Goal: Information Seeking & Learning: Learn about a topic

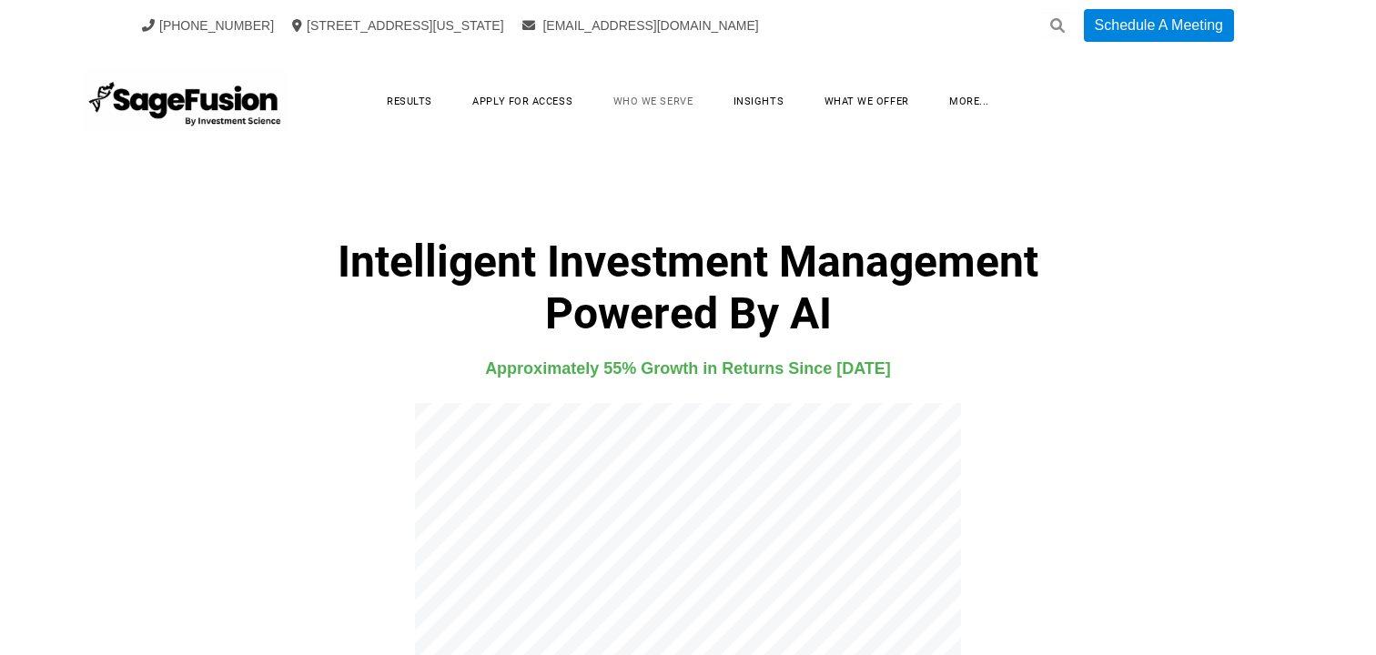
click at [652, 99] on link "Who We Serve" at bounding box center [653, 101] width 116 height 28
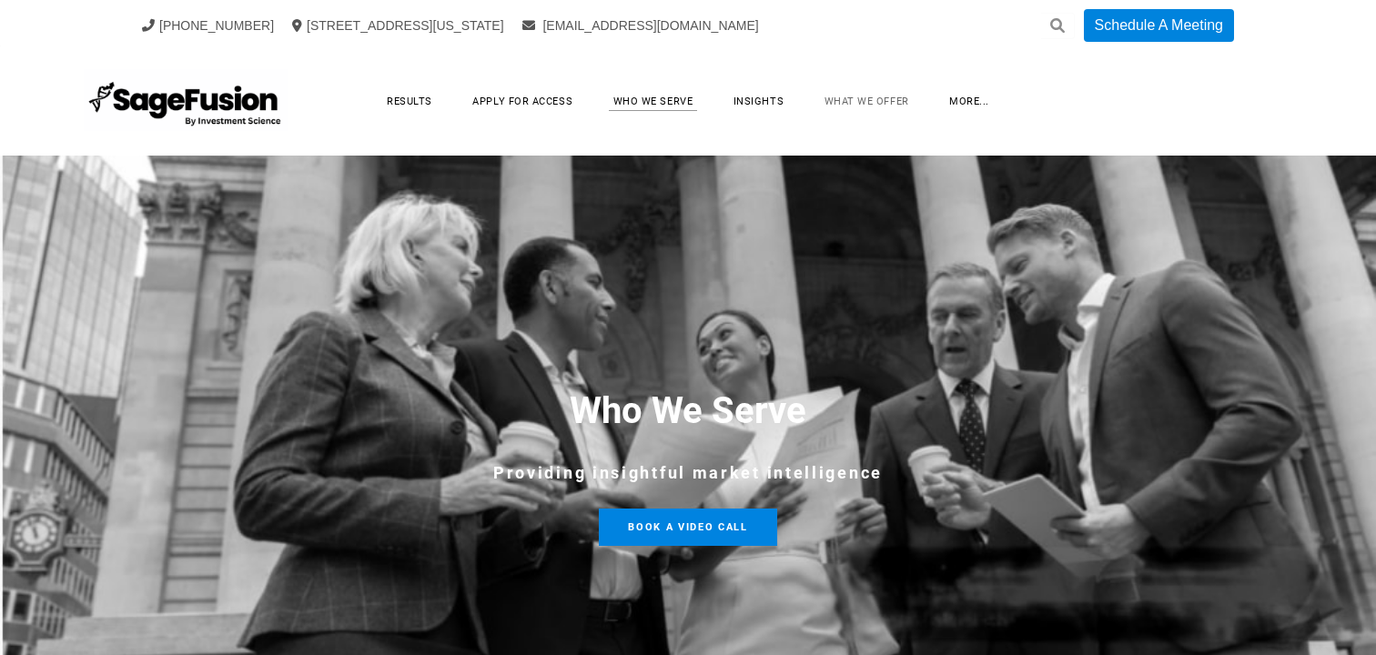
click at [862, 102] on link "What We Offer" at bounding box center [866, 101] width 121 height 28
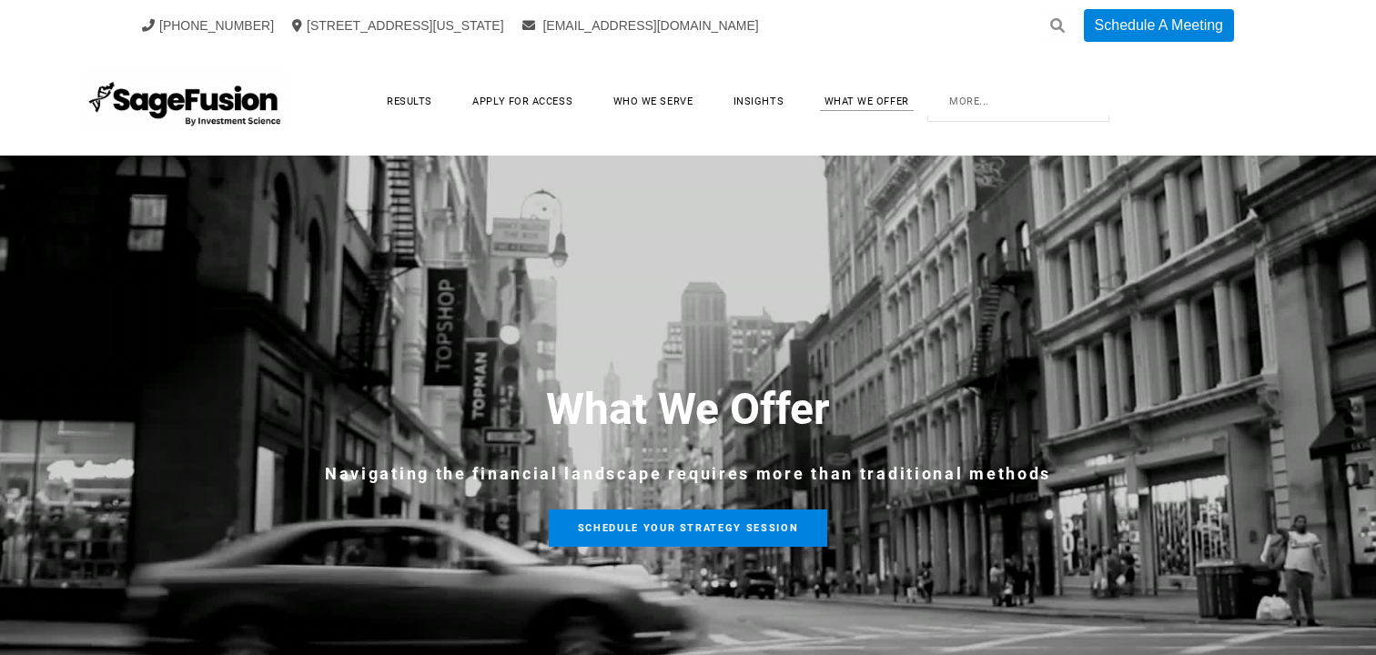
click at [965, 99] on link "more..." at bounding box center [969, 101] width 76 height 28
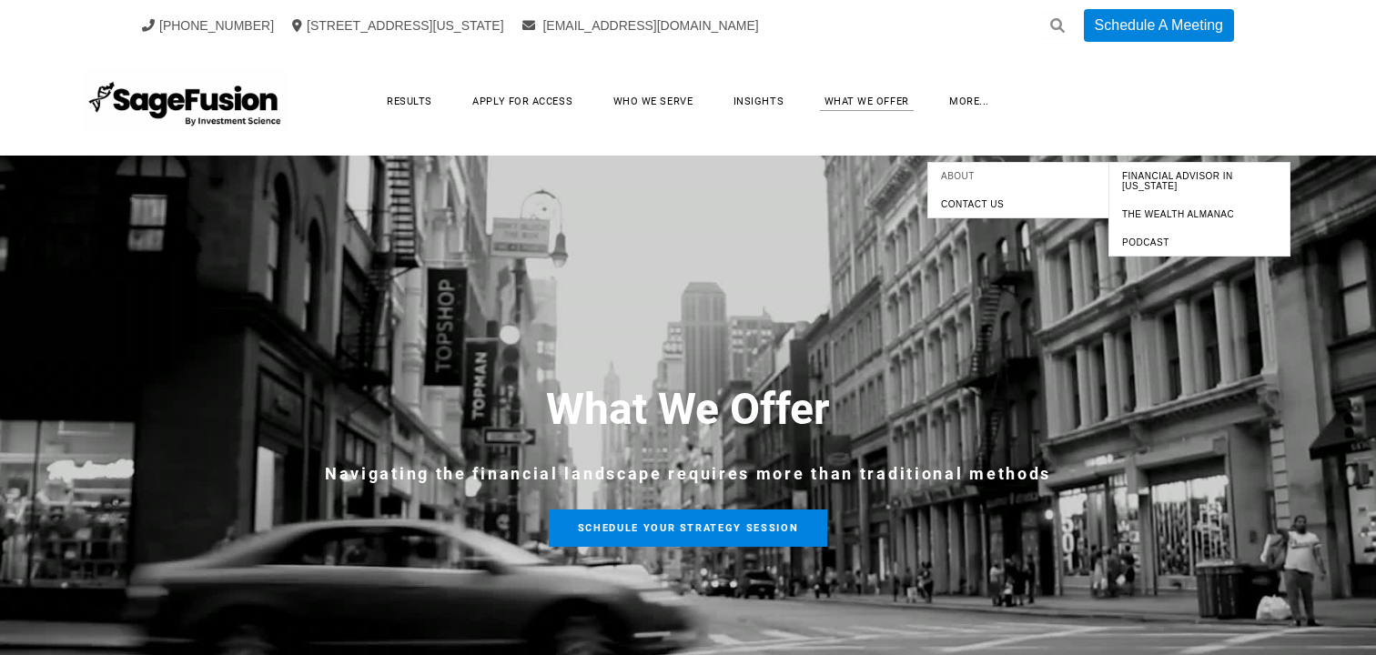
click at [978, 179] on span "About" at bounding box center [1018, 176] width 173 height 19
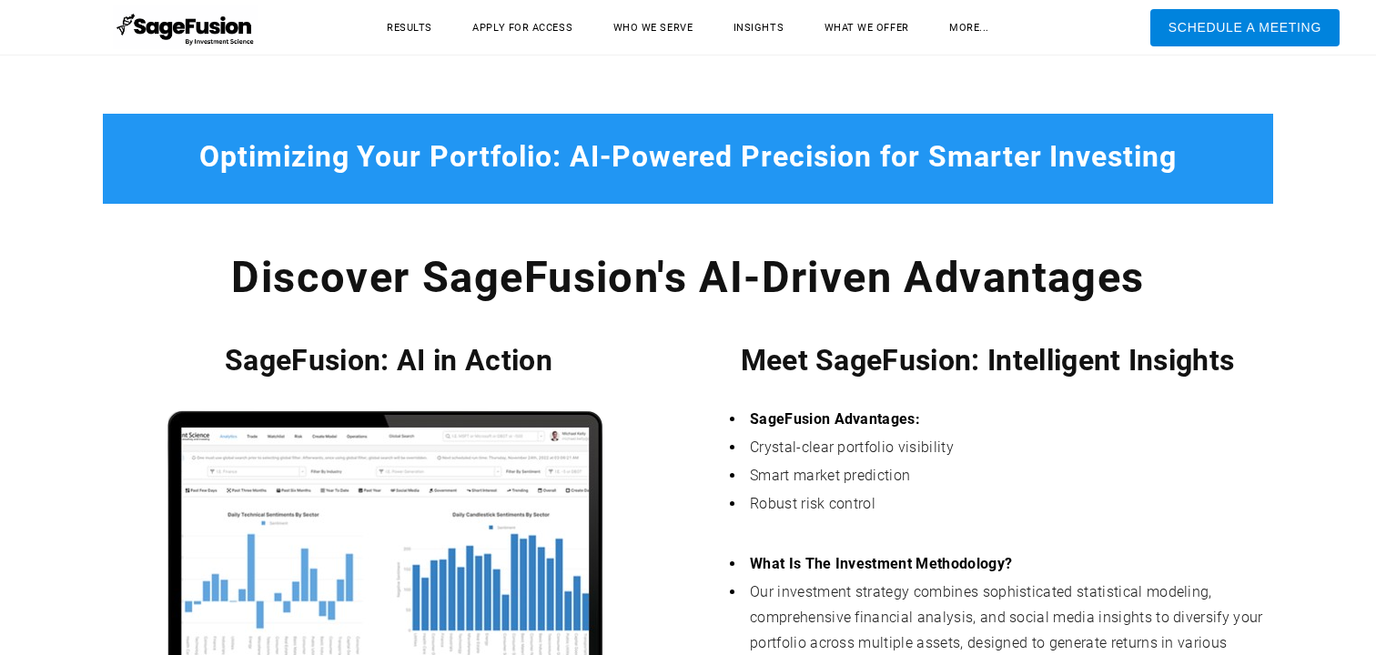
scroll to position [695, 0]
